Goal: Task Accomplishment & Management: Use online tool/utility

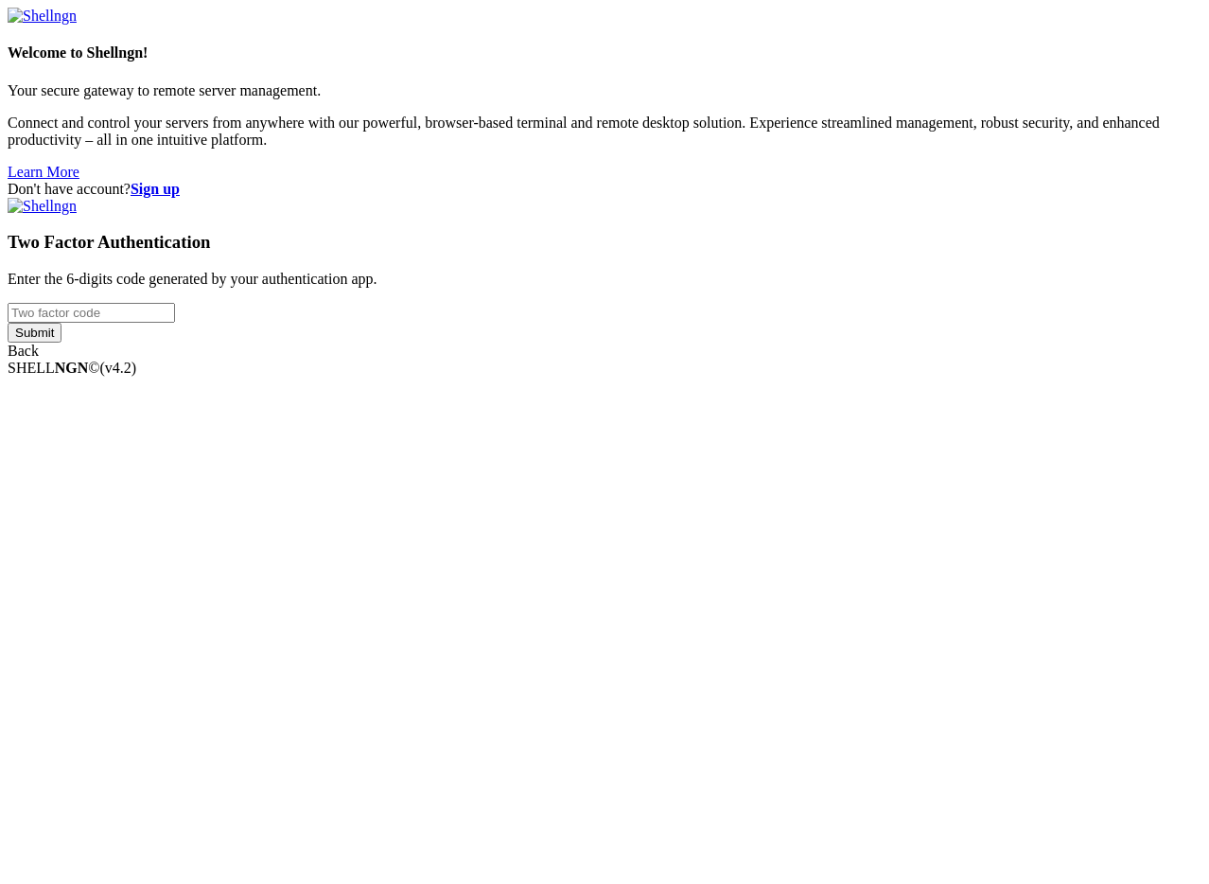
click at [175, 323] on input "number" at bounding box center [91, 313] width 167 height 20
type input "598532"
click at [8, 323] on input "Submit" at bounding box center [35, 333] width 54 height 20
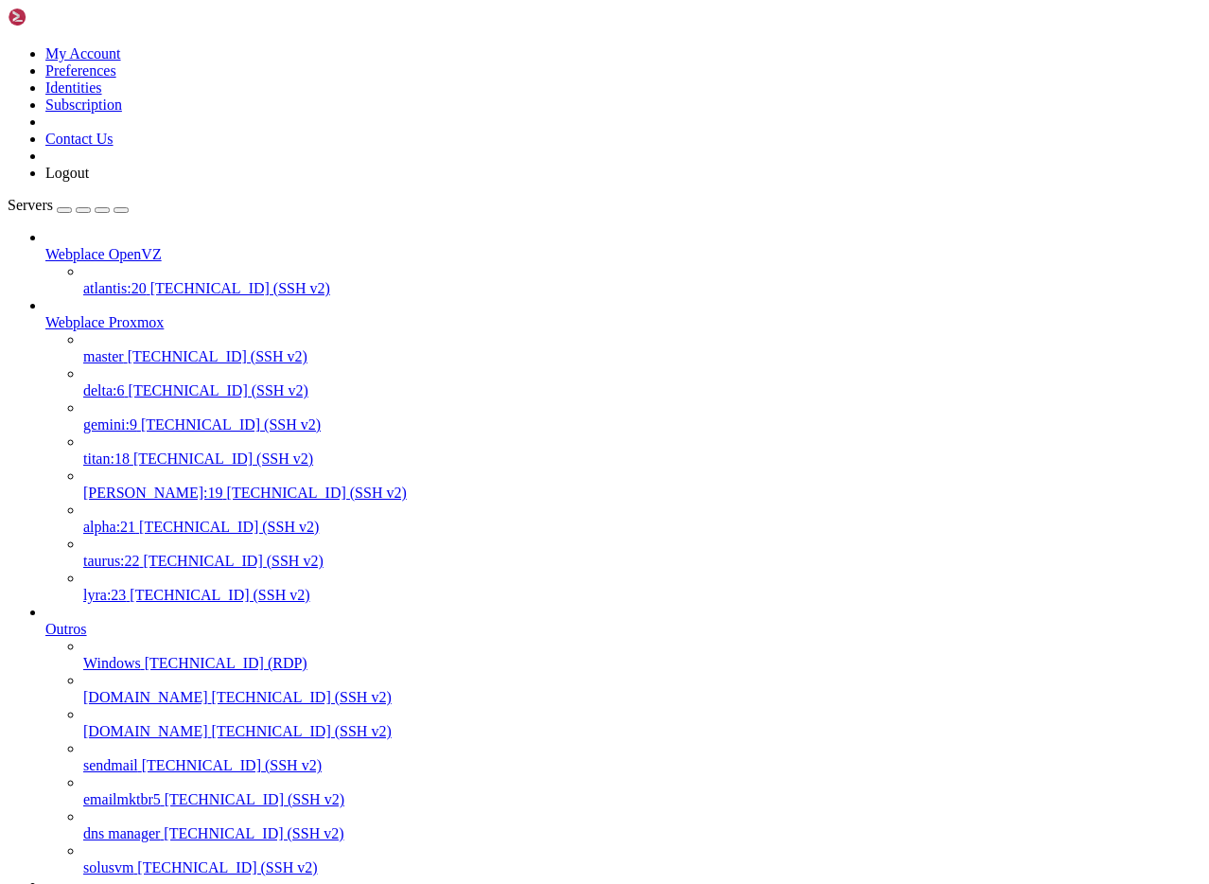
drag, startPoint x: 958, startPoint y: 2813, endPoint x: 600, endPoint y: 2813, distance: 358.5
copy x-row "xmrig -o stratum+ssl://[DOMAIN_NAME]:443+"
drag, startPoint x: 600, startPoint y: 2813, endPoint x: 955, endPoint y: 2816, distance: 354.8
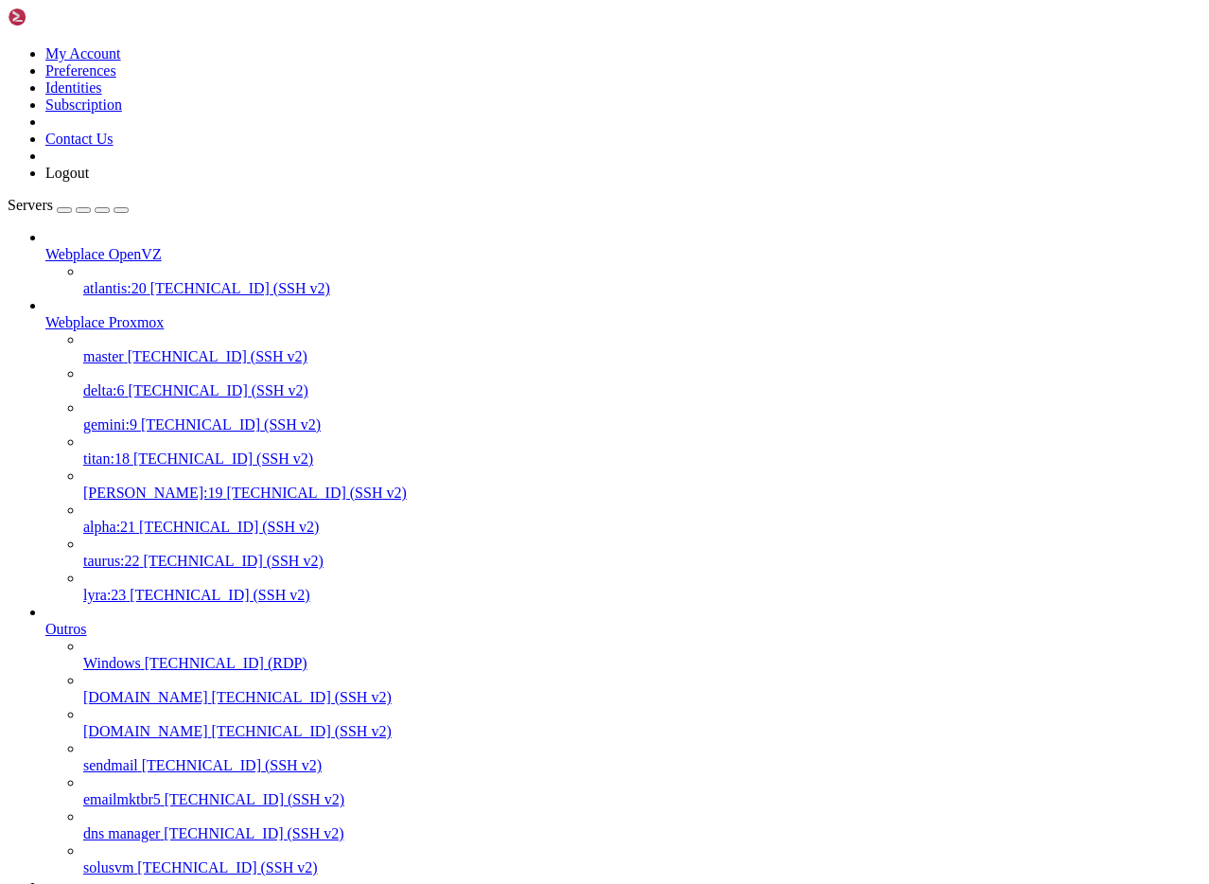
click at [118, 382] on span "delta:6" at bounding box center [104, 390] width 42 height 16
click at [125, 382] on span "delta:6" at bounding box center [104, 390] width 42 height 16
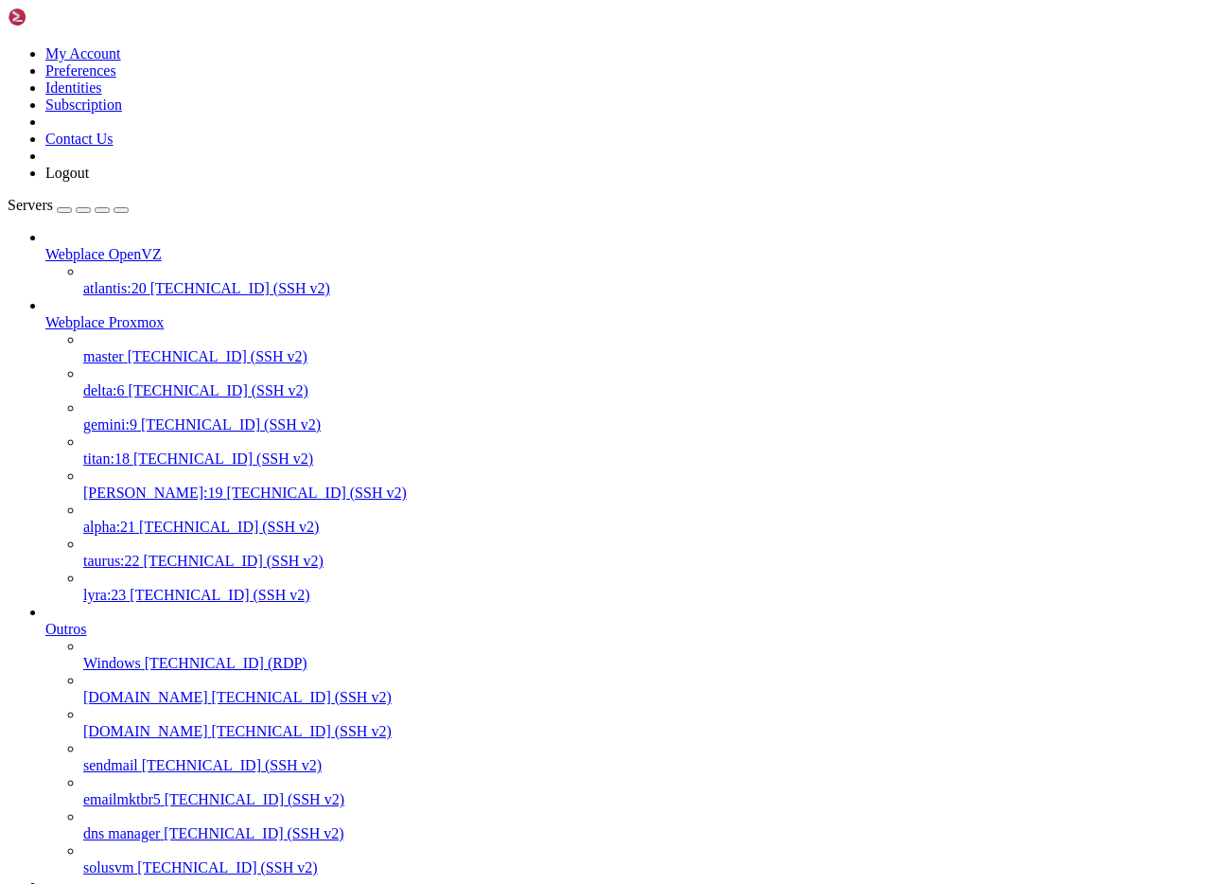
click at [125, 382] on span "delta:6" at bounding box center [104, 390] width 42 height 16
click at [137, 416] on span "gemini:9" at bounding box center [110, 424] width 54 height 16
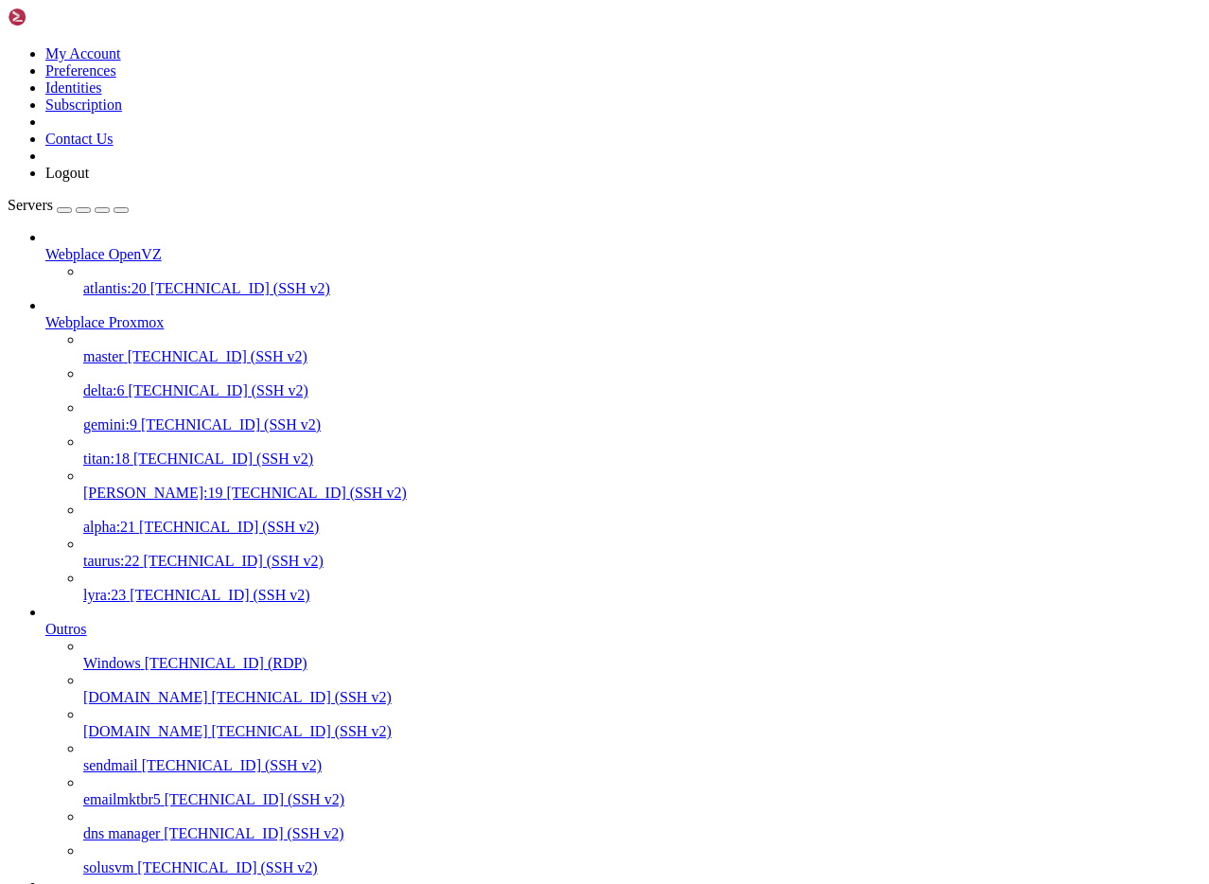
click at [145, 518] on span "[TECHNICAL_ID] (SSH v2)" at bounding box center [229, 526] width 180 height 16
drag, startPoint x: 144, startPoint y: 3565, endPoint x: 238, endPoint y: 3633, distance: 116.6
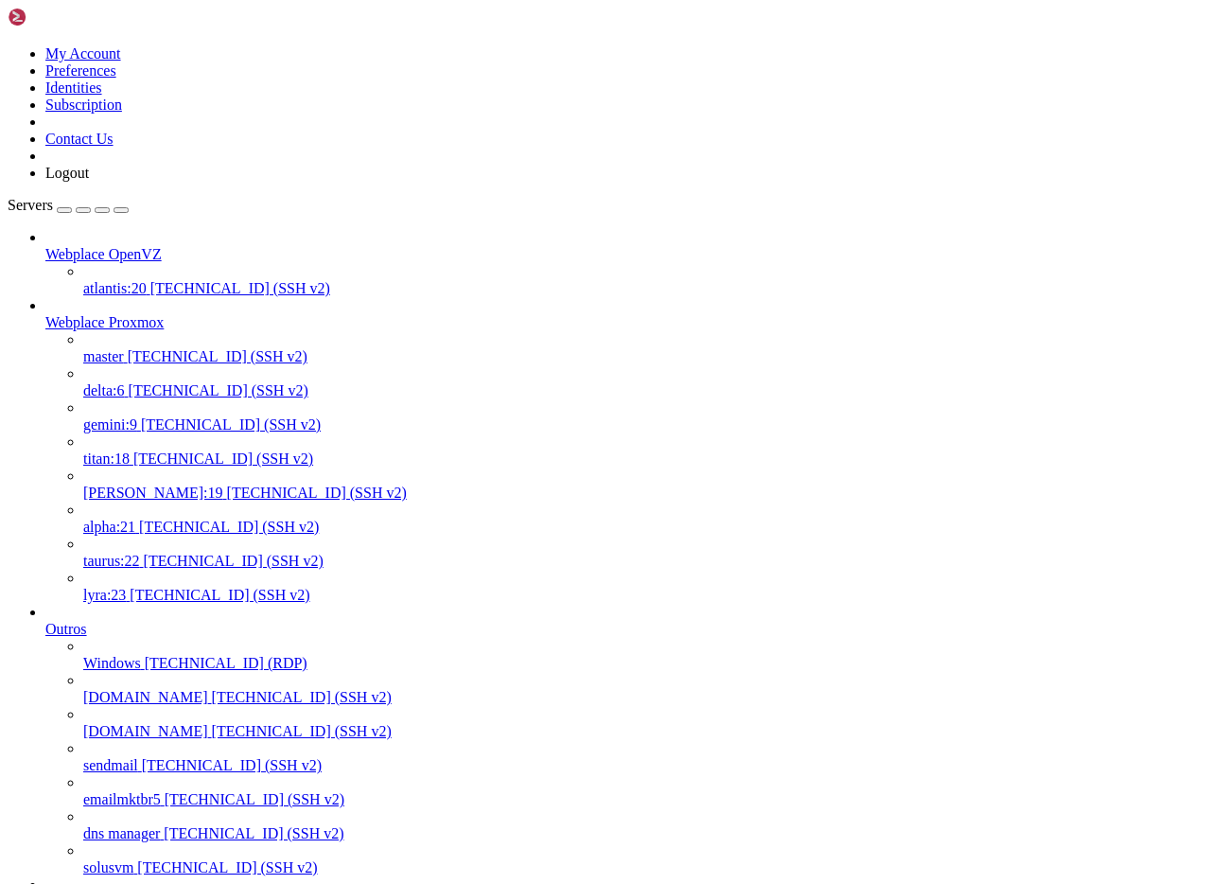
copy x-row "clubconc"
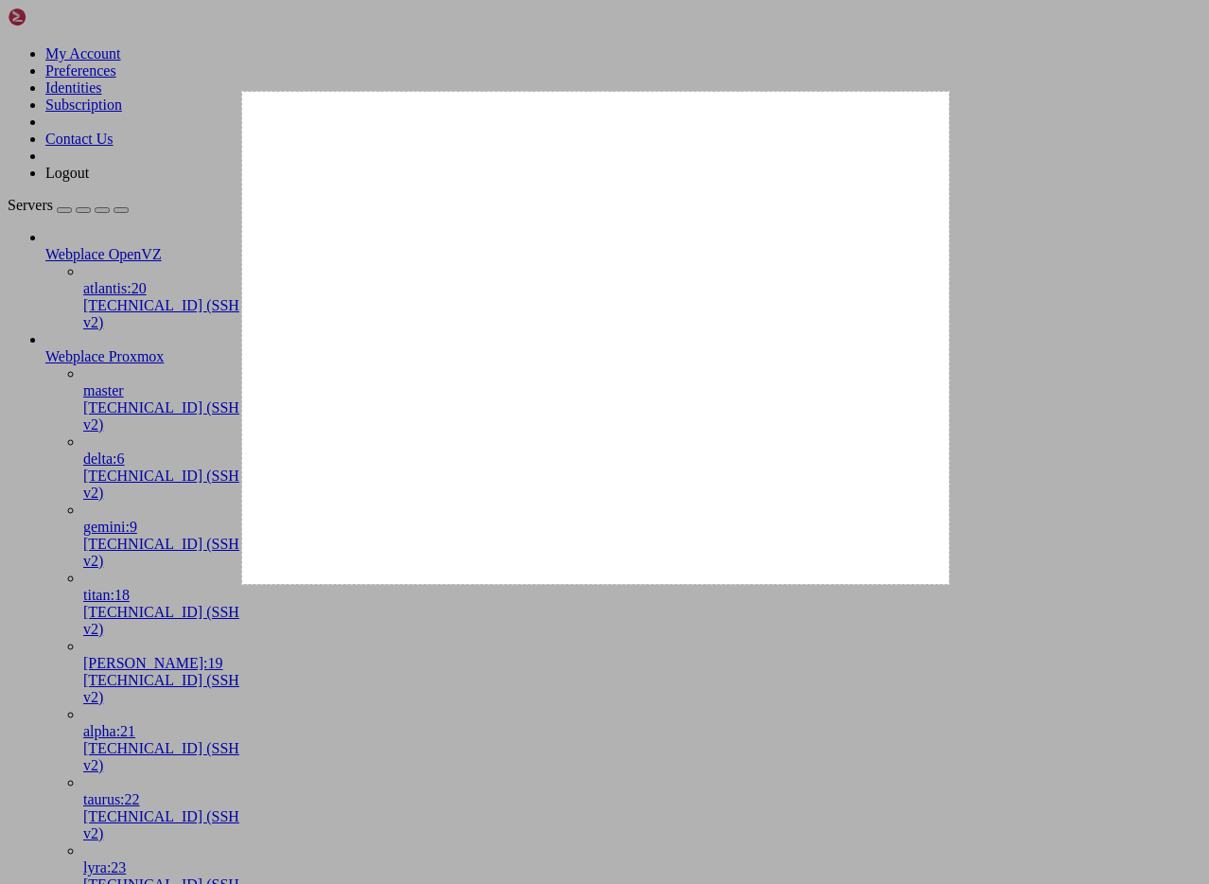
drag, startPoint x: 242, startPoint y: 92, endPoint x: 949, endPoint y: 584, distance: 861.0
click at [949, 584] on div "747 X 520" at bounding box center [604, 442] width 1209 height 884
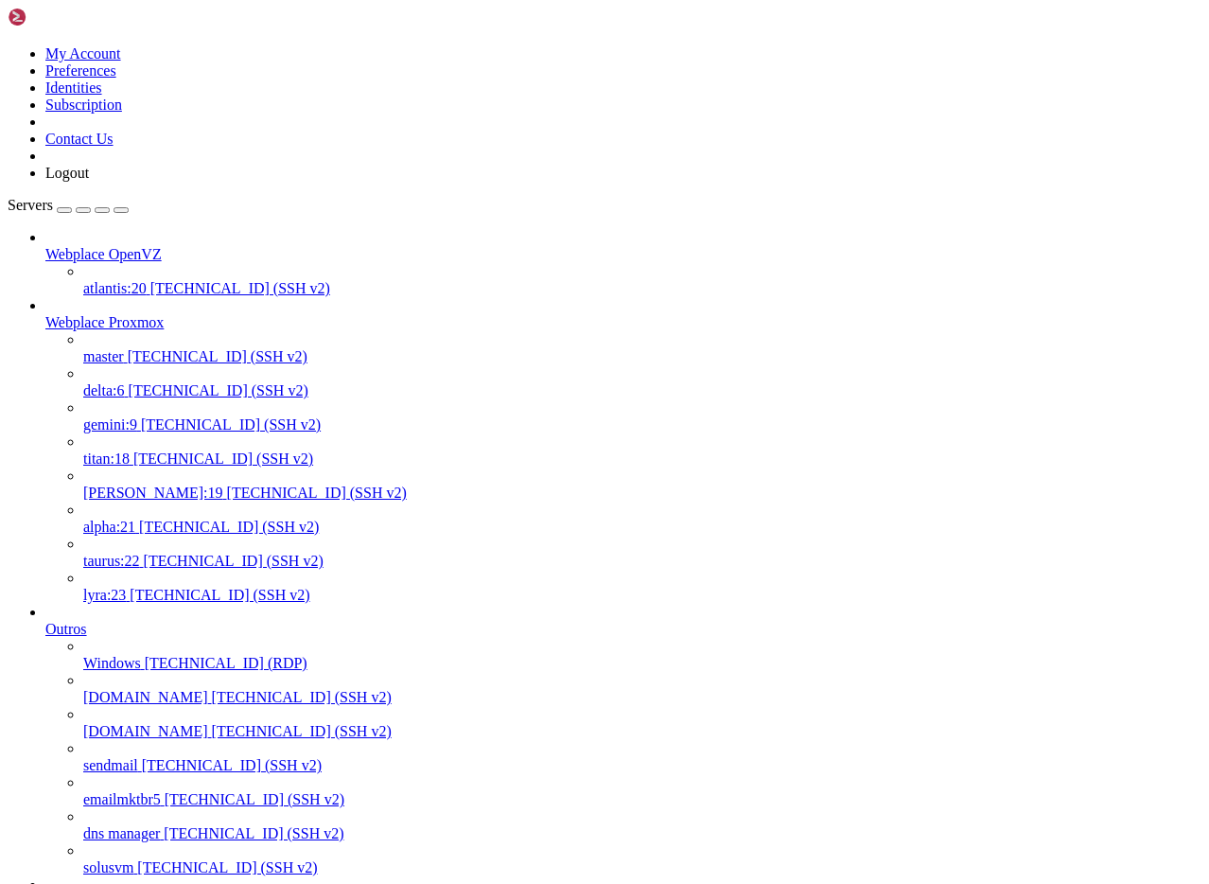
scroll to position [724, 0]
click at [116, 518] on span "alpha:21" at bounding box center [109, 526] width 52 height 16
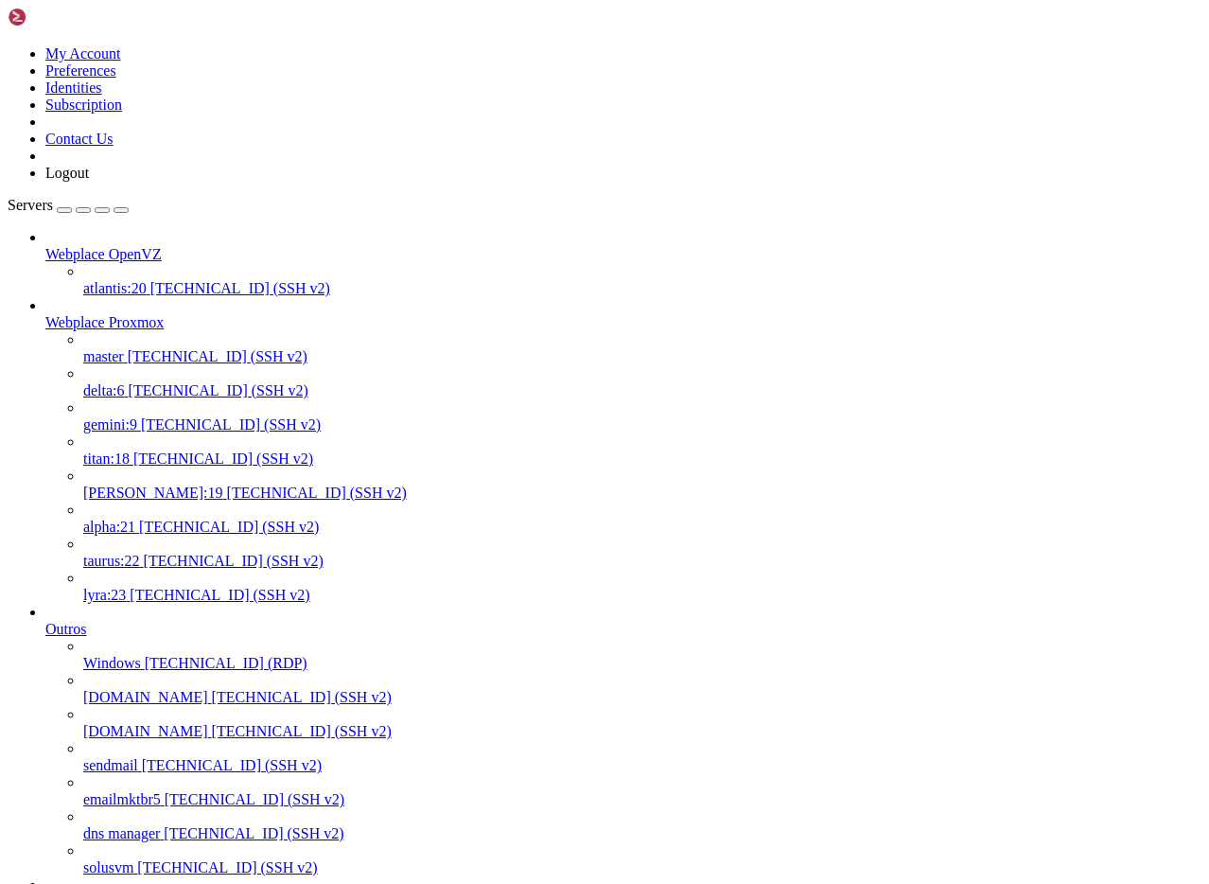
drag, startPoint x: 15, startPoint y: 4145, endPoint x: 717, endPoint y: 4205, distance: 704.6
copy div "/var/www/vhosts/[DOMAIN_NAME][URL][DOMAIN_NAME] /var/www/vhosts/[DOMAIN_NAME][U…"
drag, startPoint x: 511, startPoint y: 4189, endPoint x: 17, endPoint y: 4144, distance: 495.9
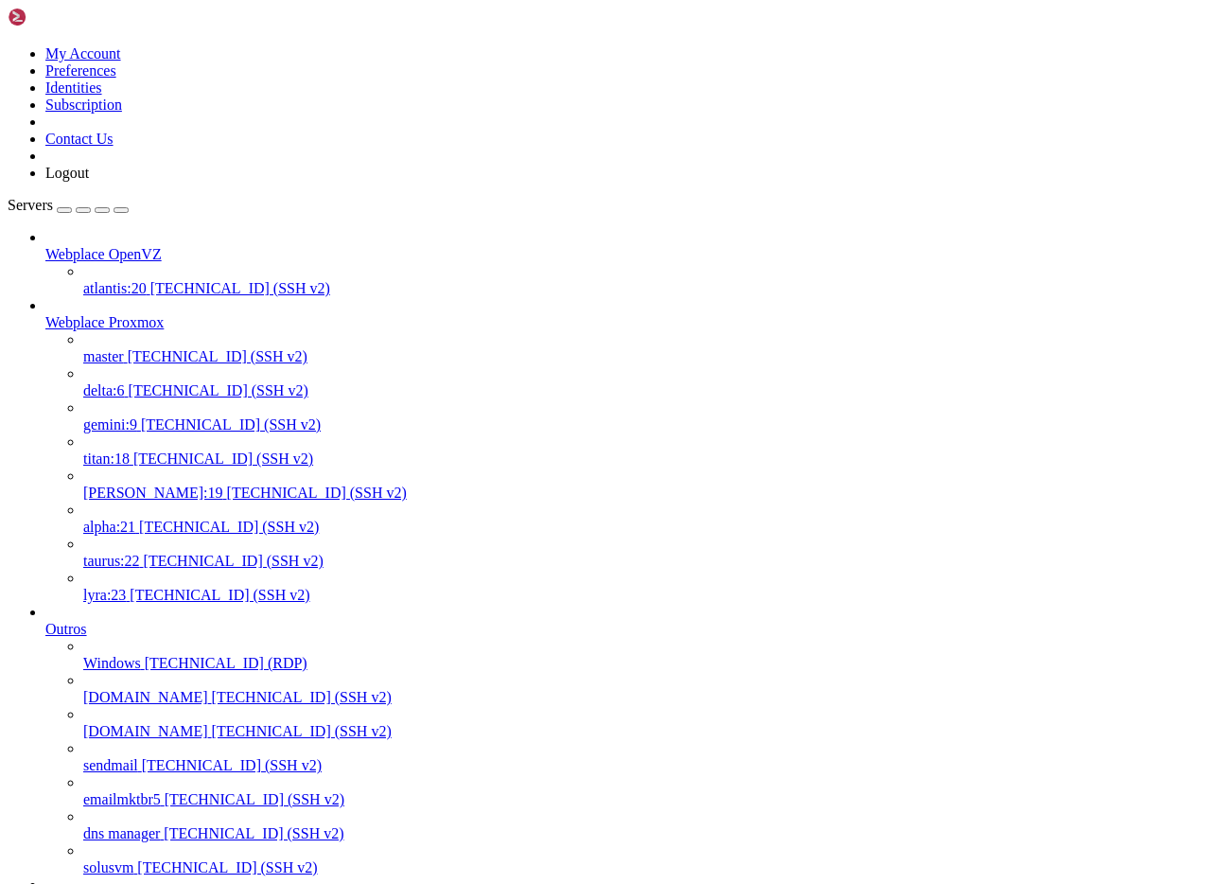
copy div "/var/www/vhosts/[DOMAIN_NAME][URL][DOMAIN_NAME] /var/www/vhosts/[DOMAIN_NAME][U…"
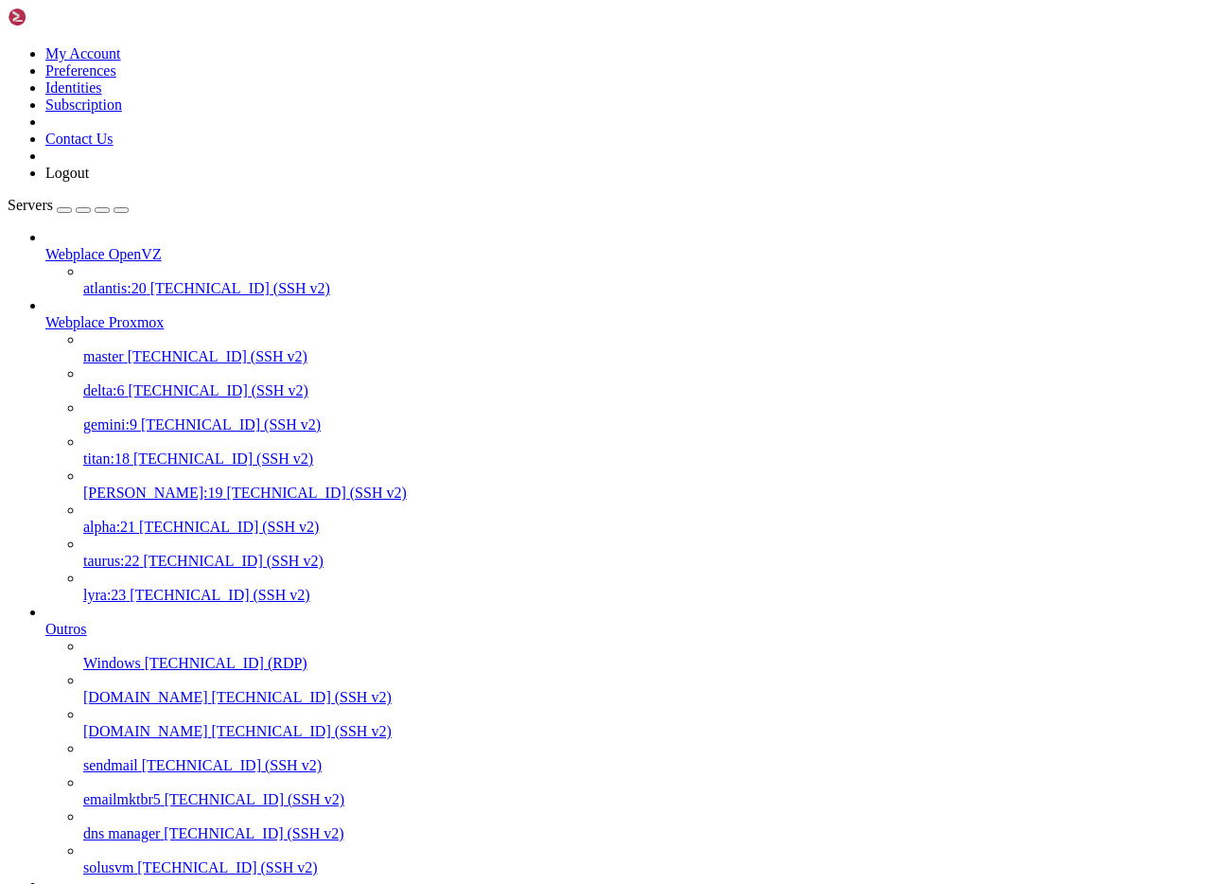
scroll to position [866, 0]
